Goal: Transaction & Acquisition: Book appointment/travel/reservation

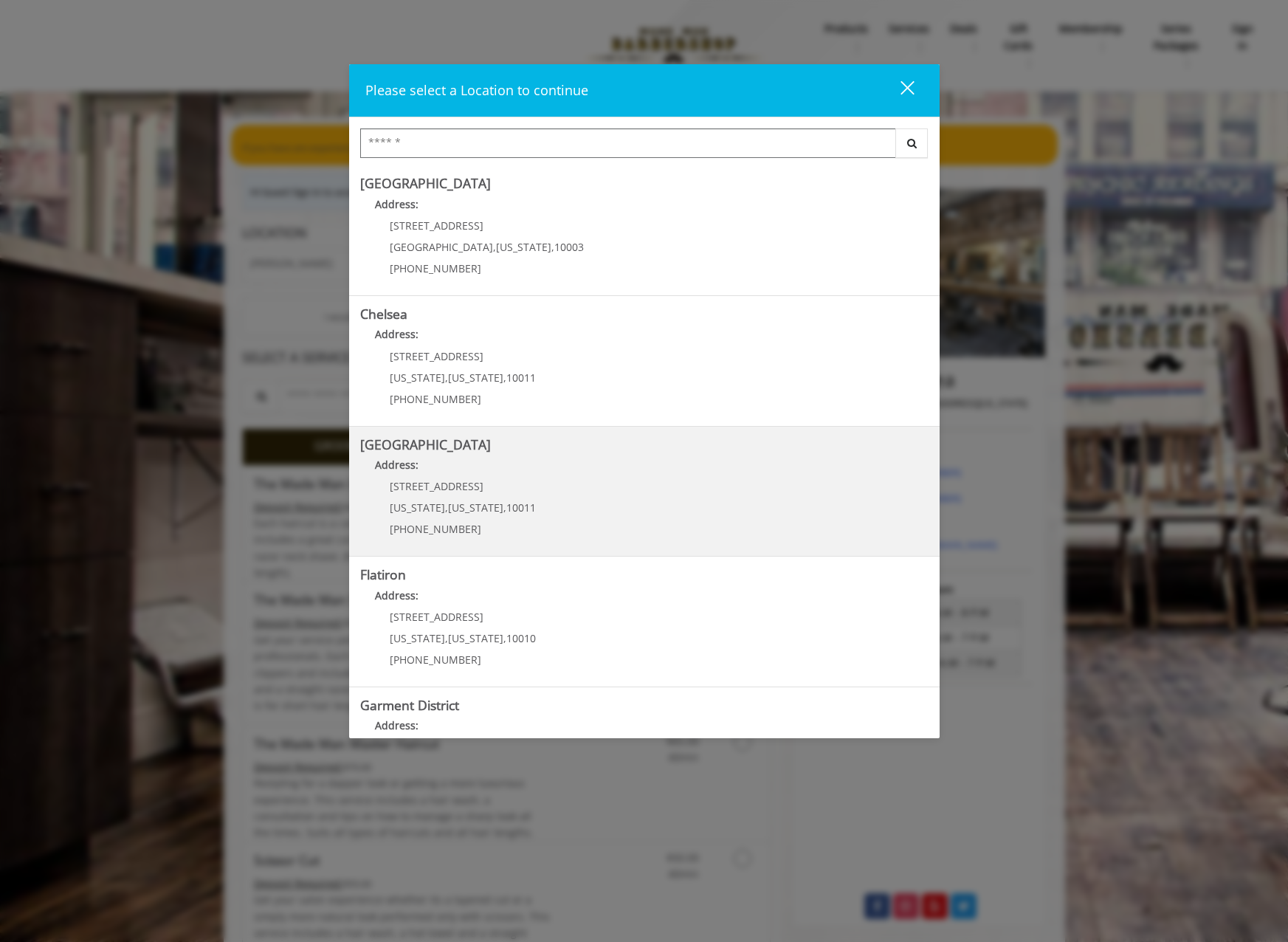
scroll to position [86, 0]
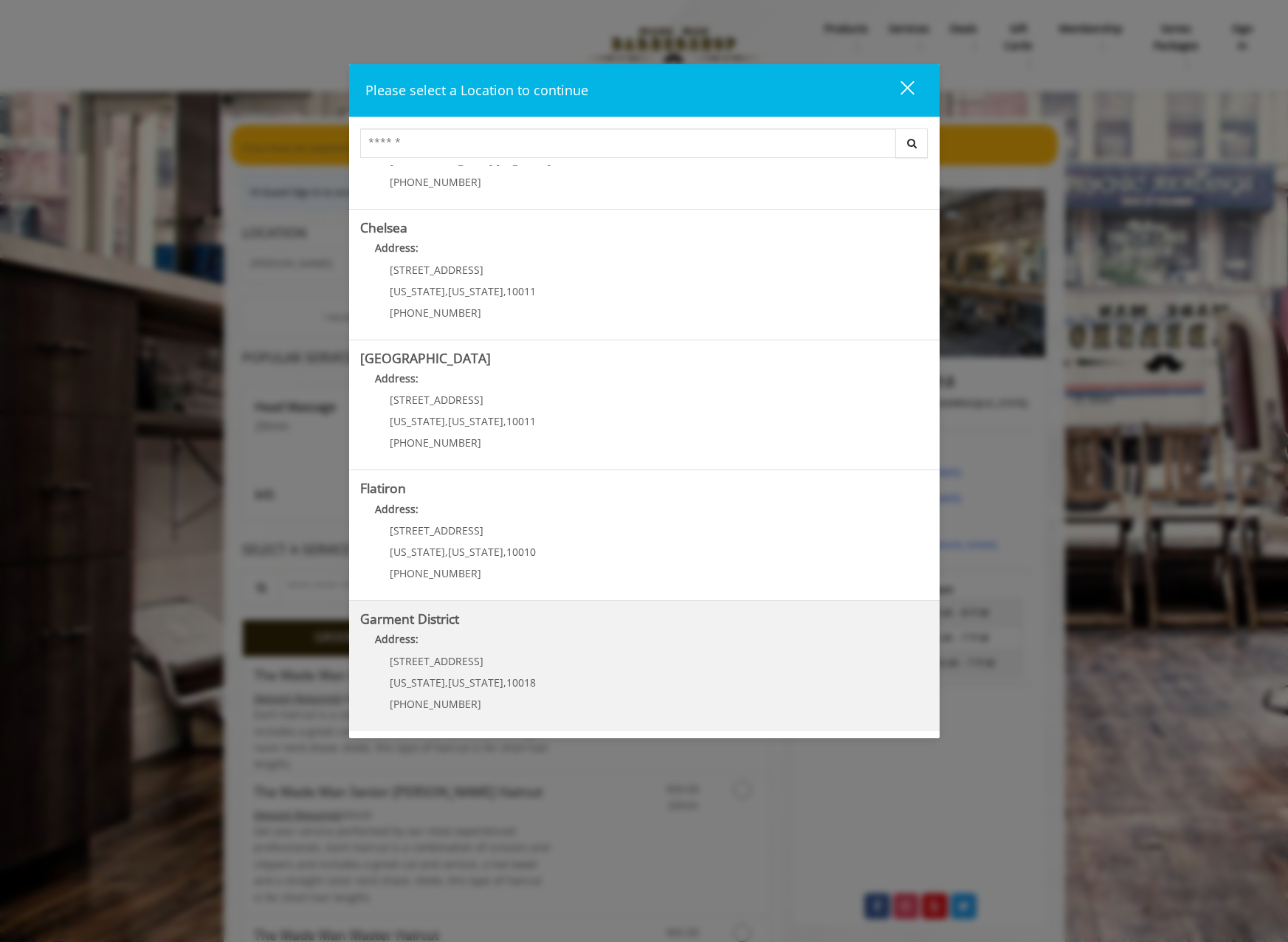
click at [489, 641] on District "Address:" at bounding box center [644, 644] width 568 height 24
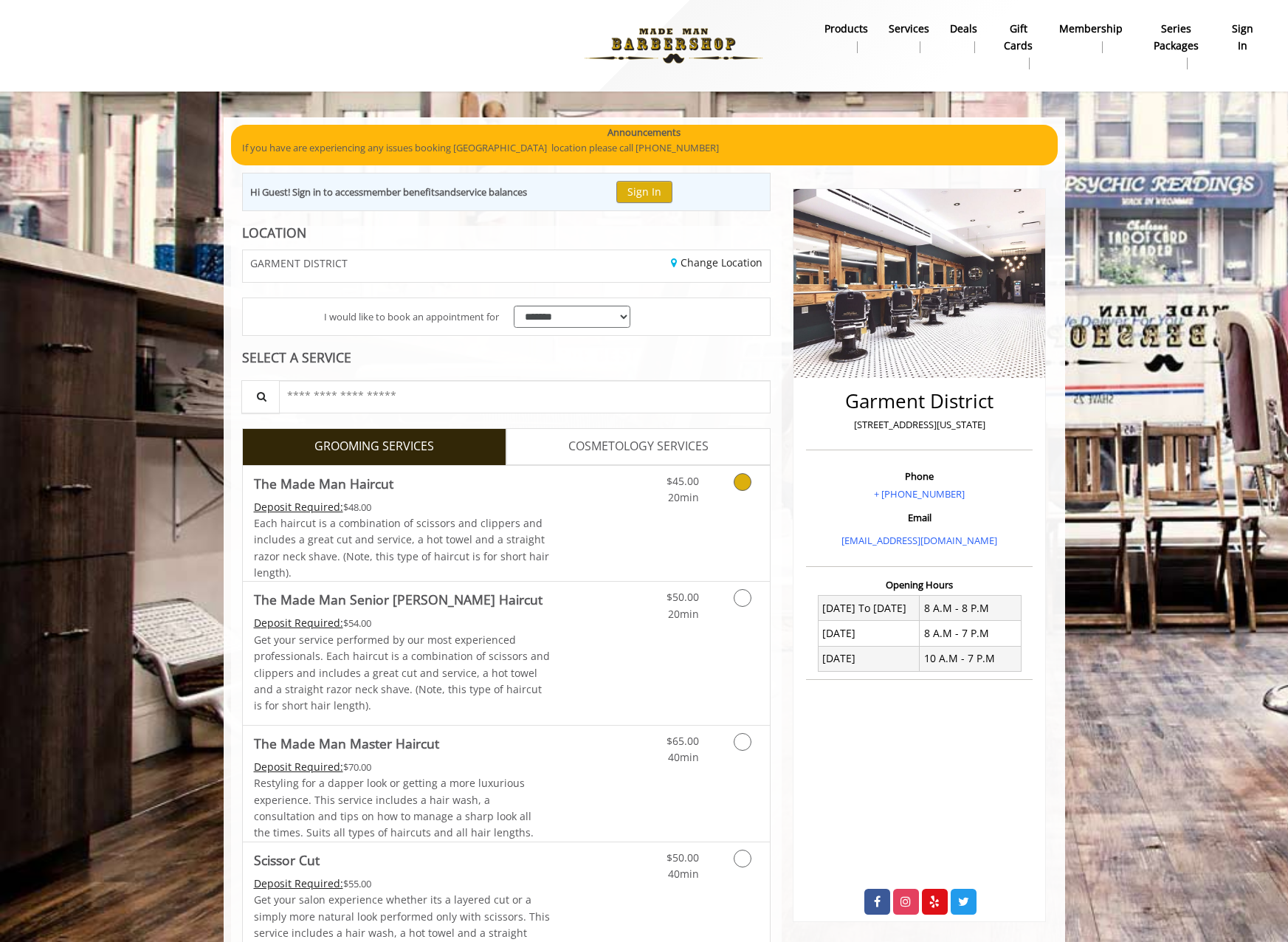
click at [743, 480] on icon "Grooming services" at bounding box center [743, 482] width 18 height 18
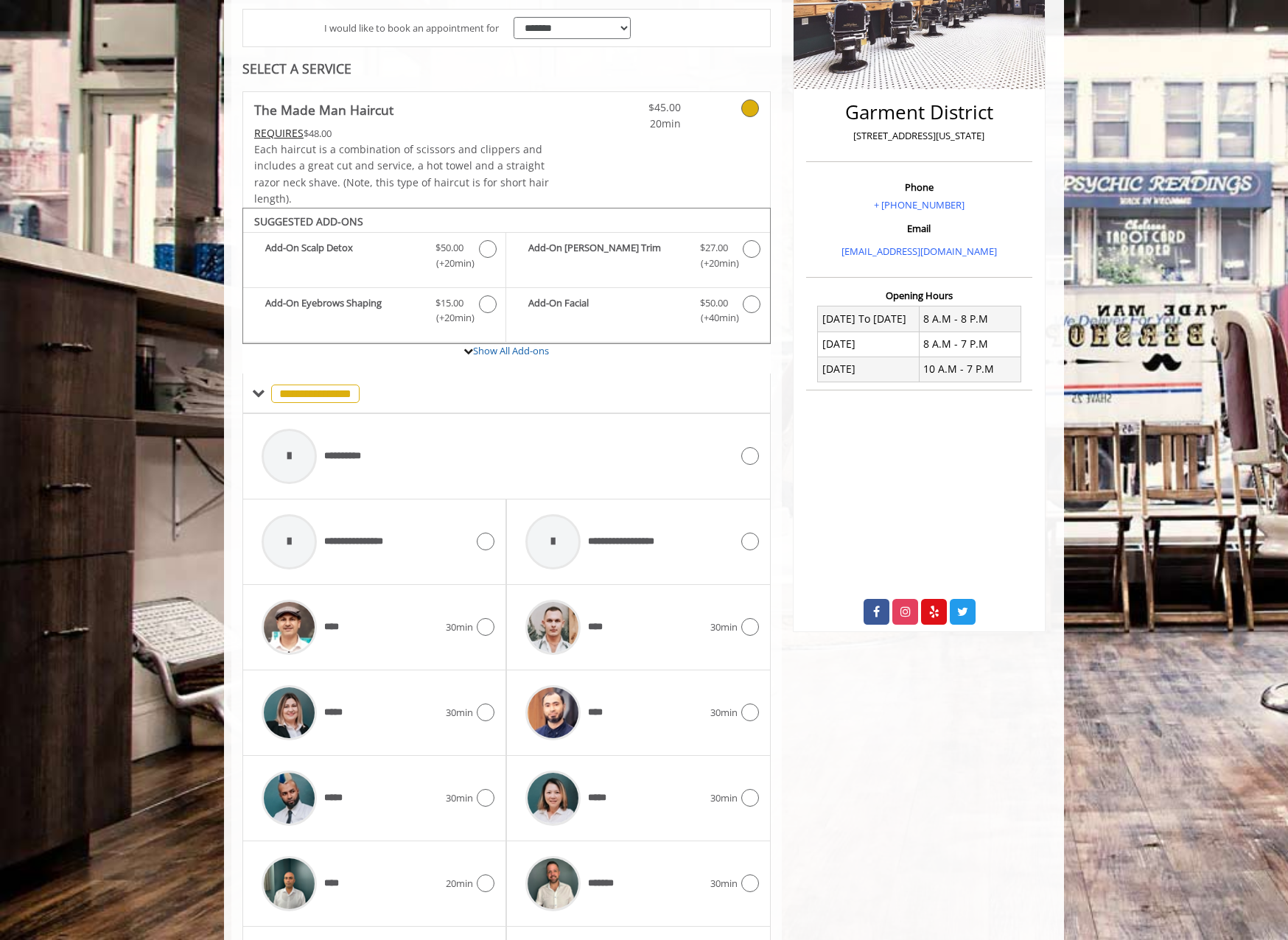
scroll to position [412, 0]
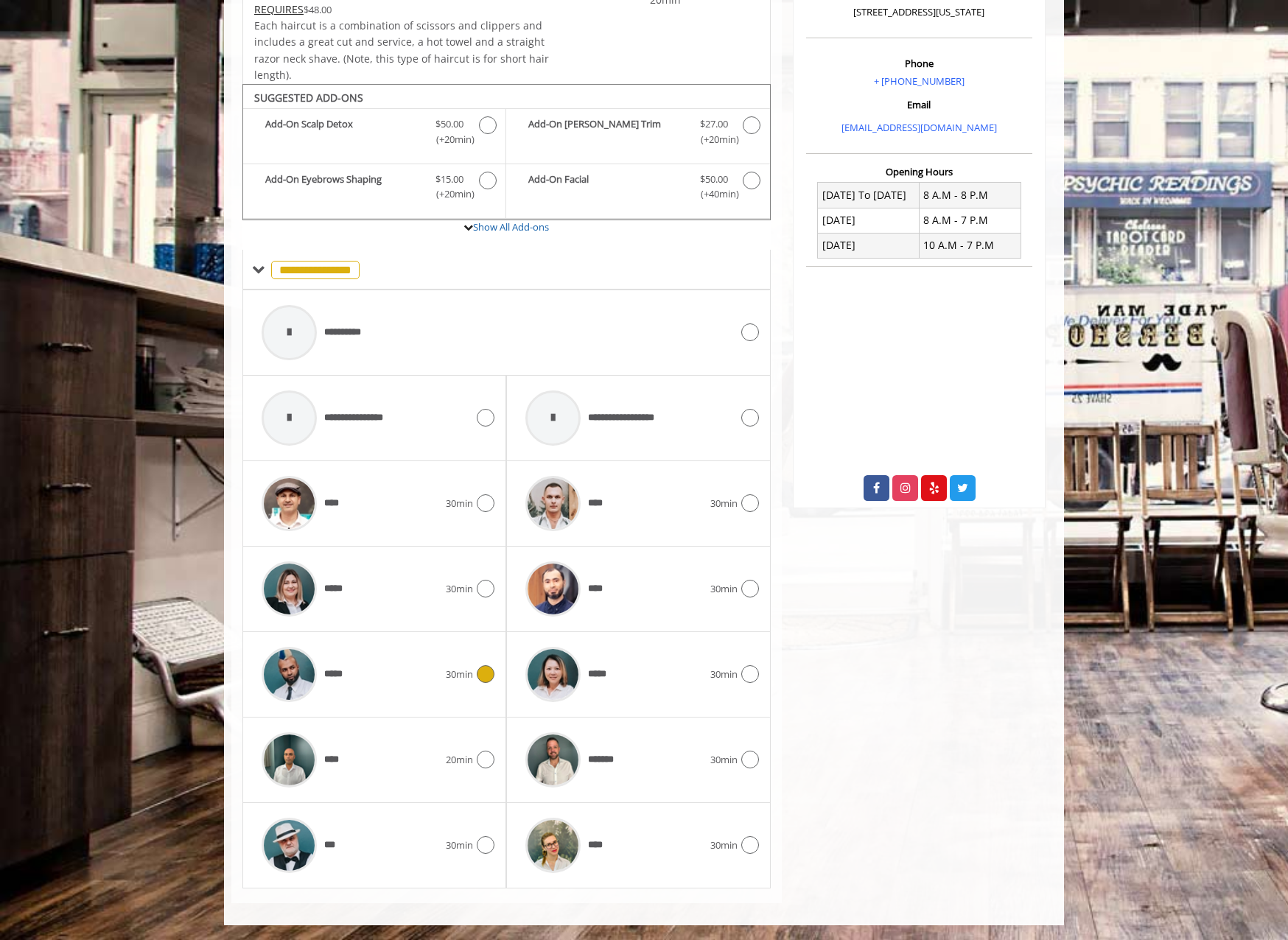
click at [488, 674] on icon at bounding box center [485, 674] width 18 height 18
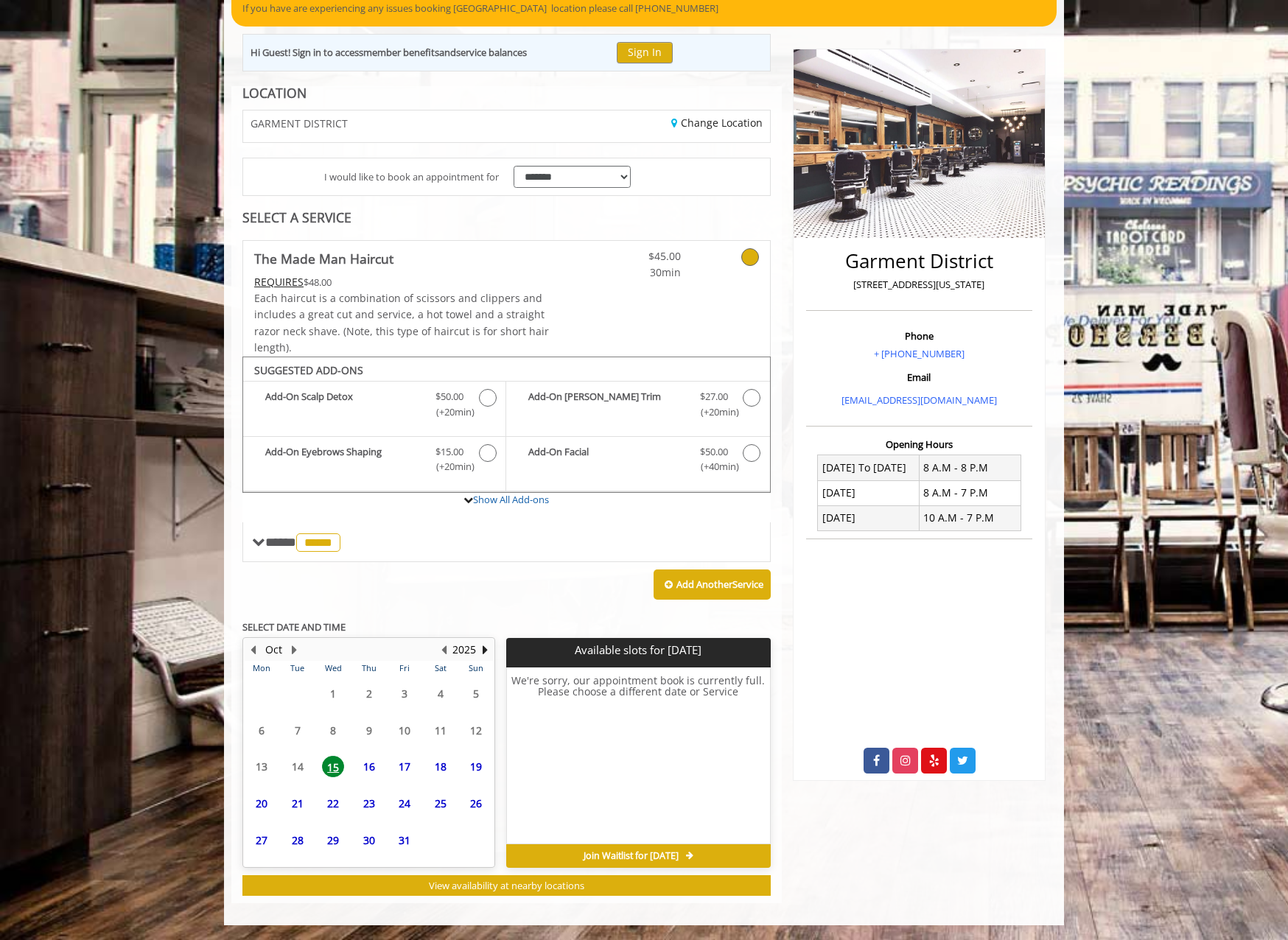
scroll to position [139, 0]
click at [332, 775] on span "22" at bounding box center [333, 775] width 22 height 21
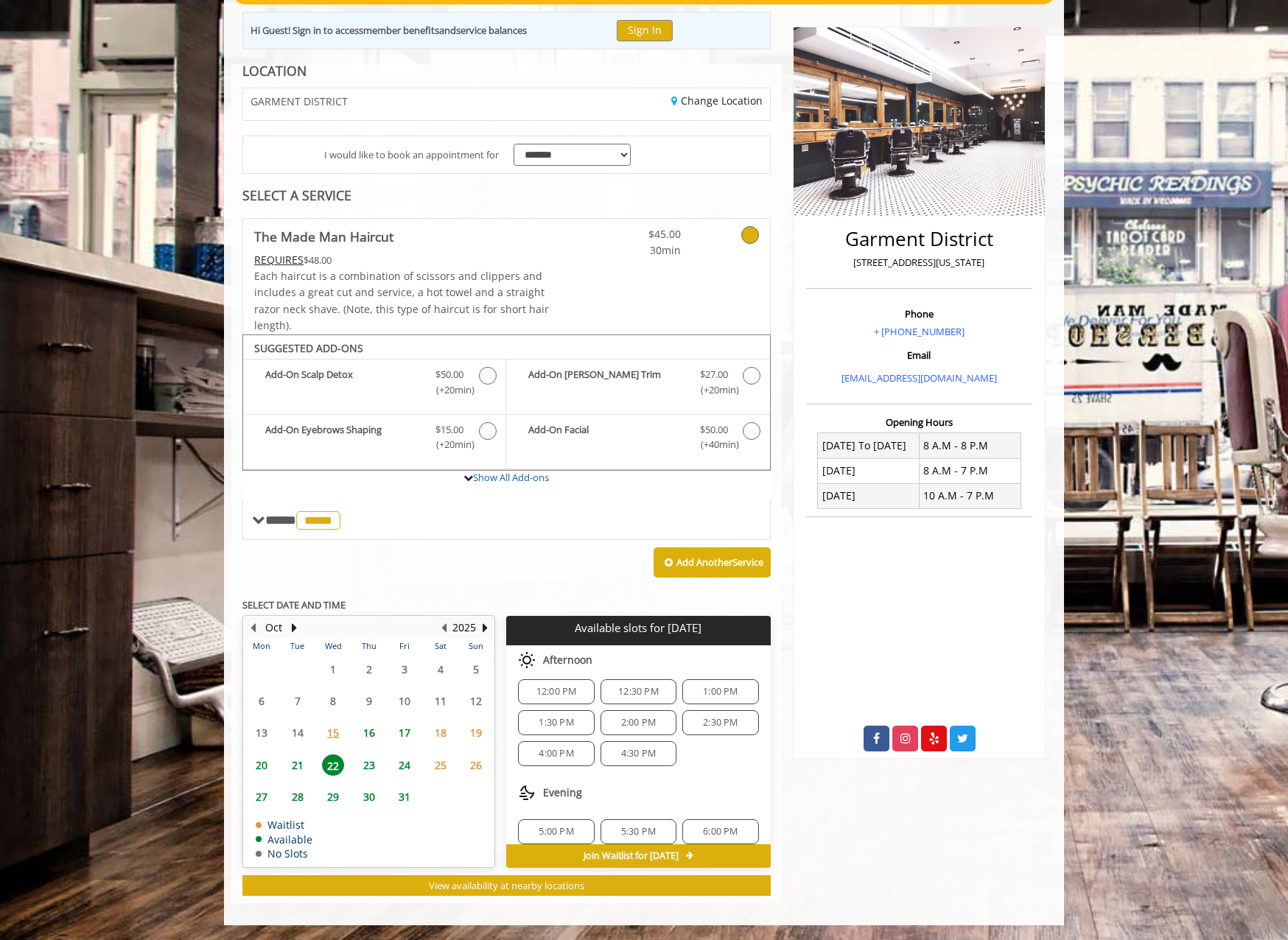
scroll to position [190, 0]
click at [335, 728] on span "15" at bounding box center [333, 733] width 22 height 21
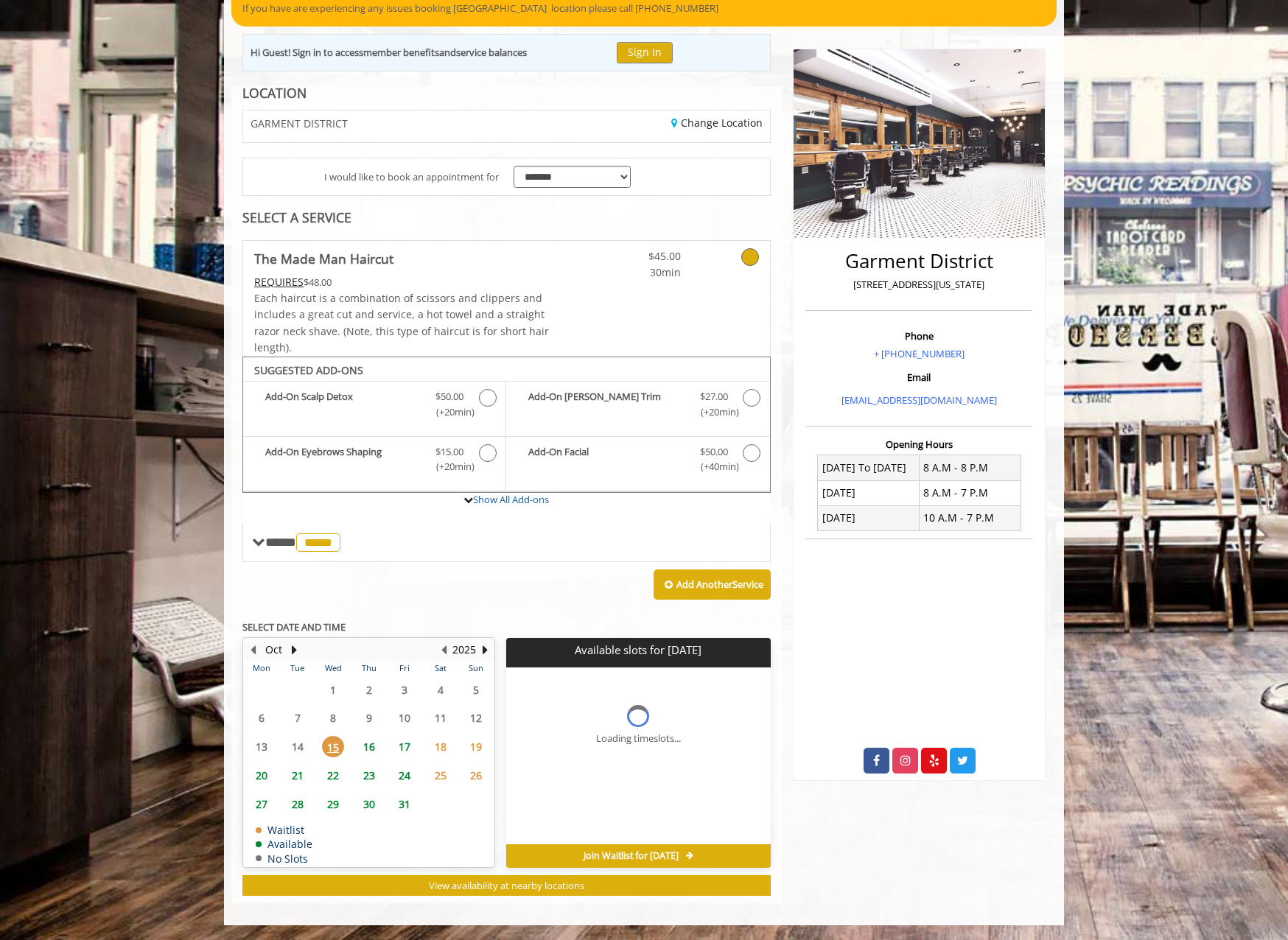
scroll to position [0, 0]
click at [368, 750] on span "16" at bounding box center [369, 746] width 22 height 21
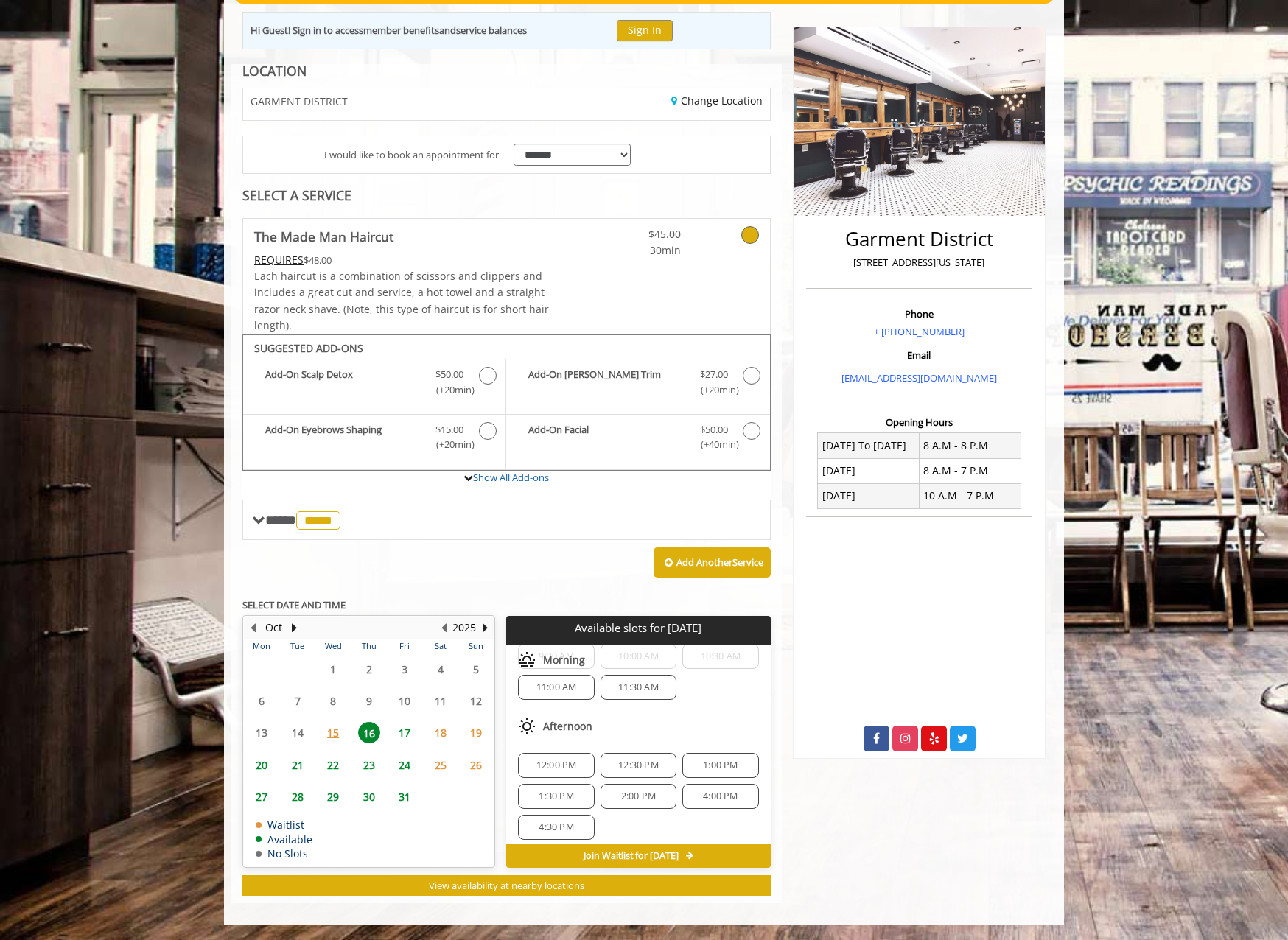
scroll to position [148, 0]
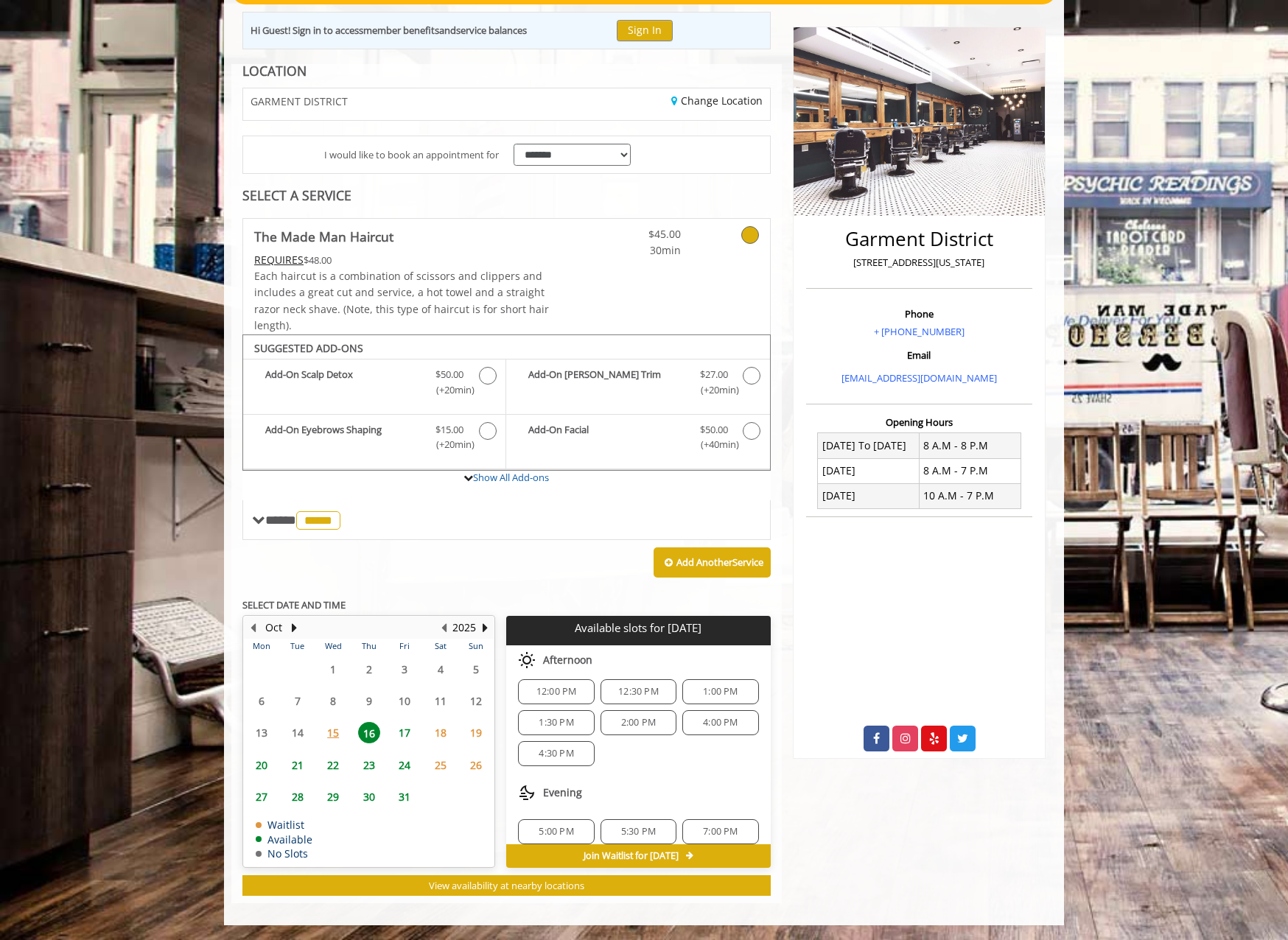
click at [329, 730] on span "15" at bounding box center [333, 733] width 22 height 21
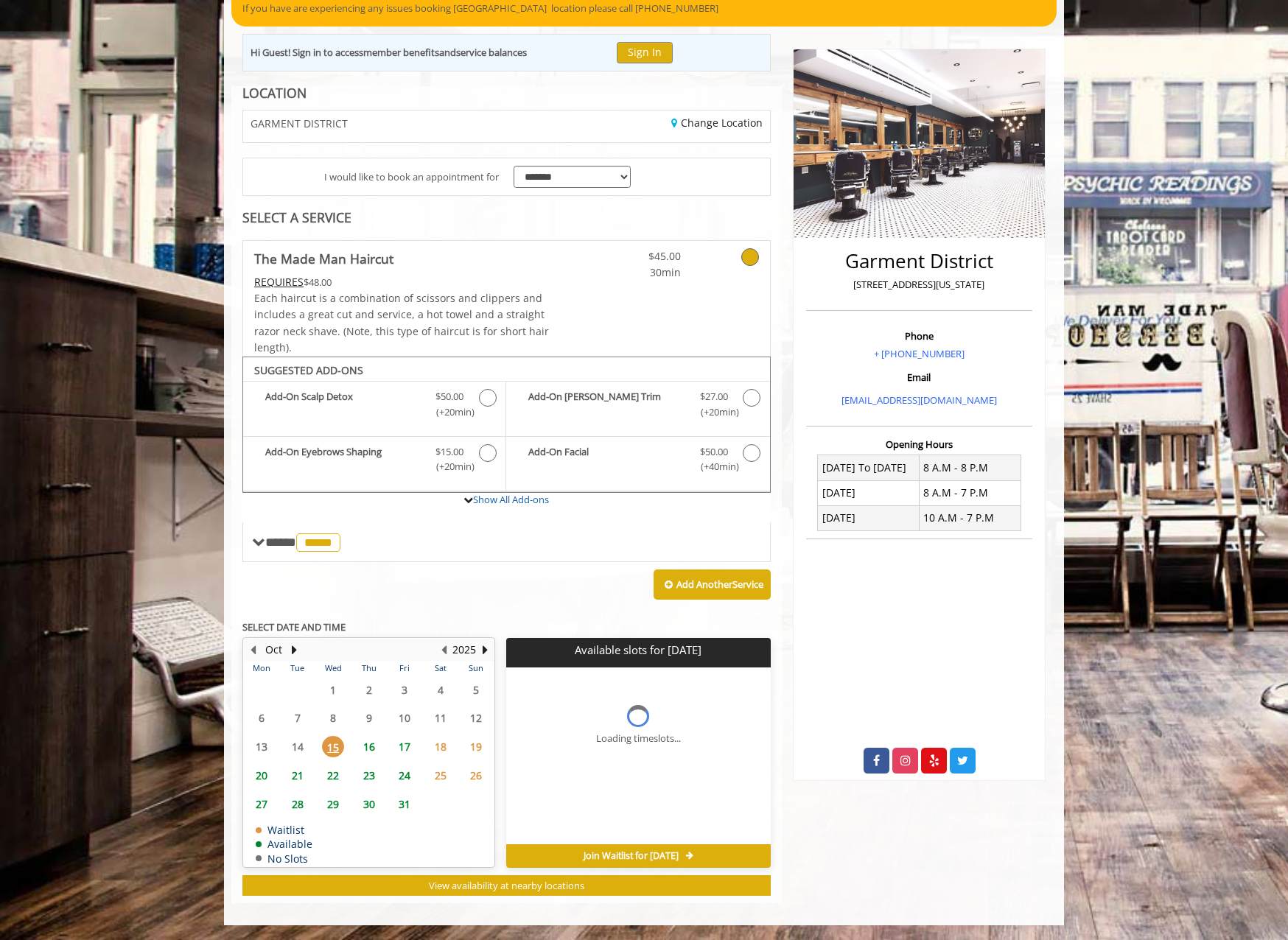
scroll to position [0, 0]
click at [364, 749] on span "16" at bounding box center [369, 746] width 22 height 21
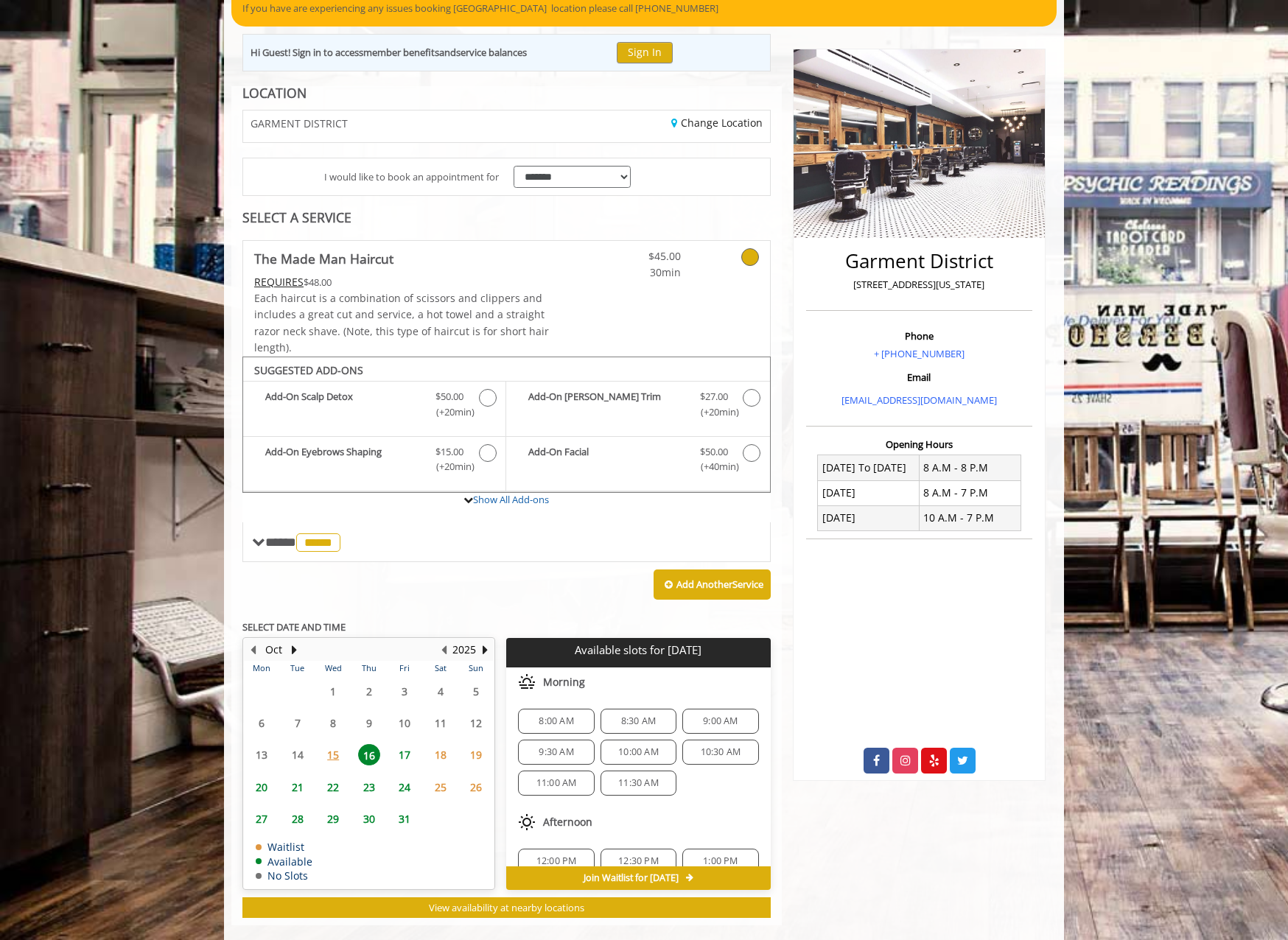
scroll to position [161, 0]
